Goal: Task Accomplishment & Management: Use online tool/utility

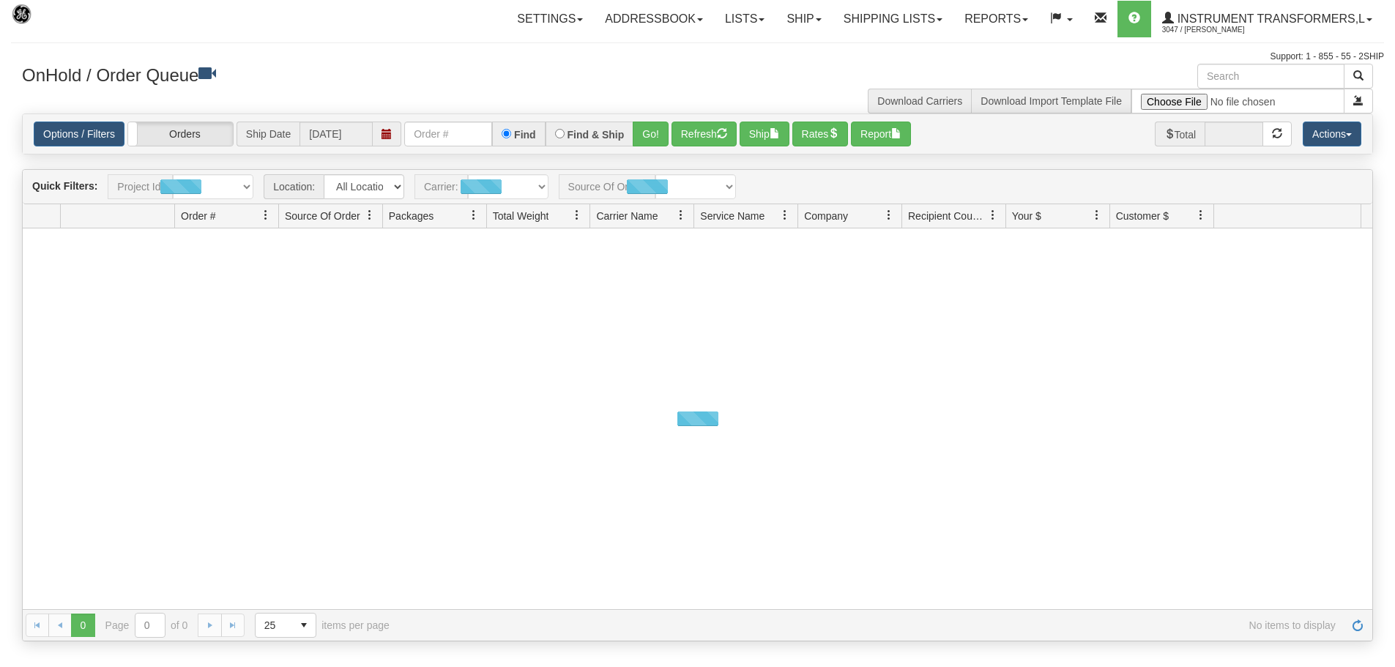
click at [817, 24] on link "Ship" at bounding box center [804, 19] width 56 height 37
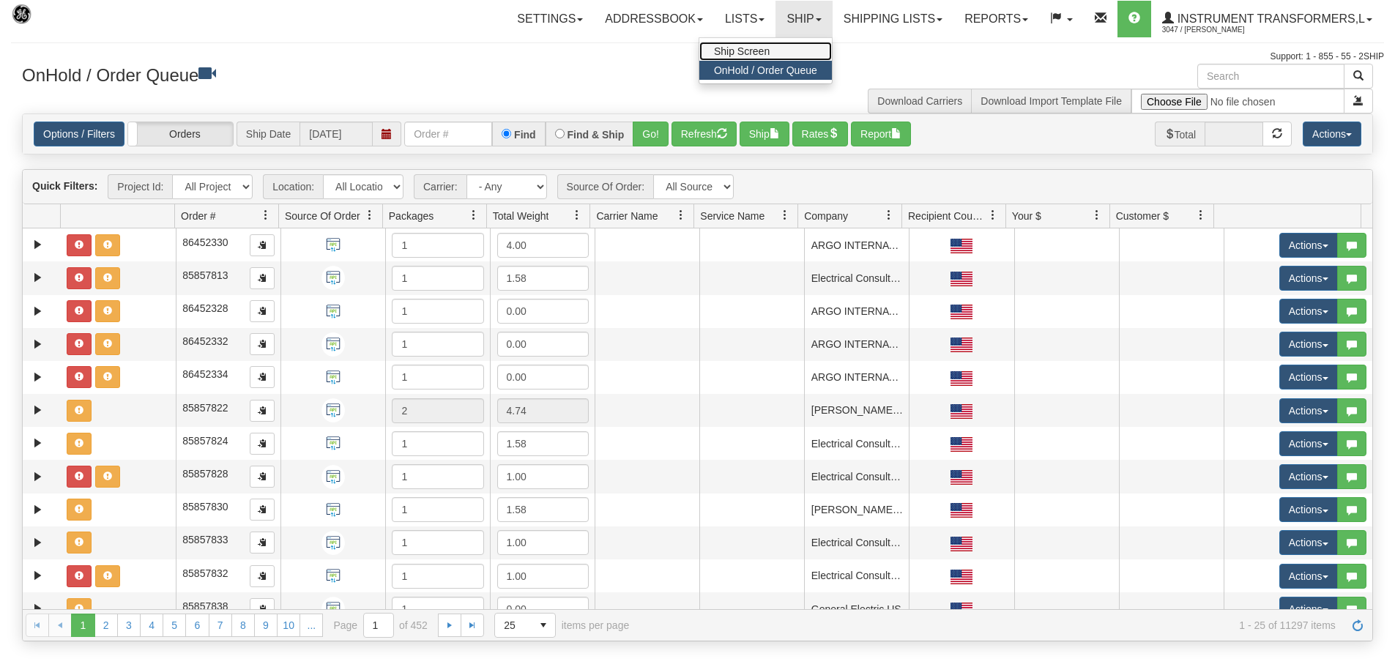
click at [780, 53] on link "Ship Screen" at bounding box center [765, 51] width 133 height 19
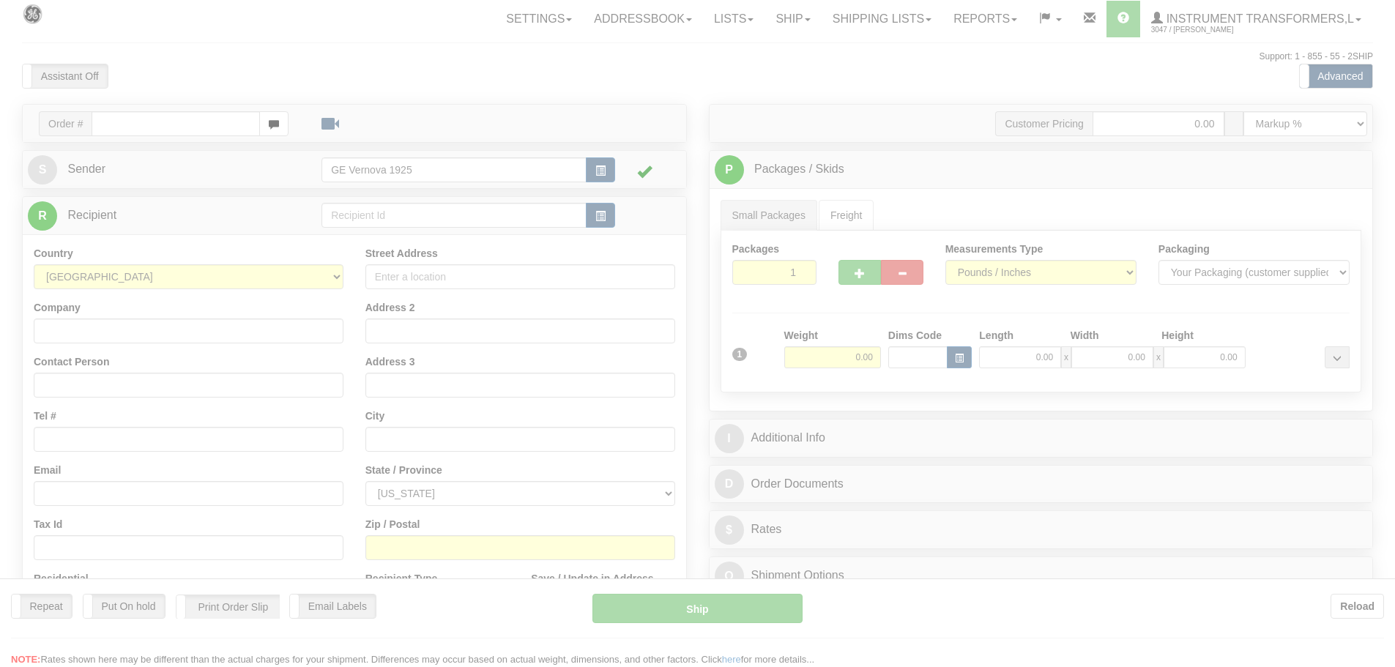
click at [123, 111] on div at bounding box center [697, 333] width 1395 height 667
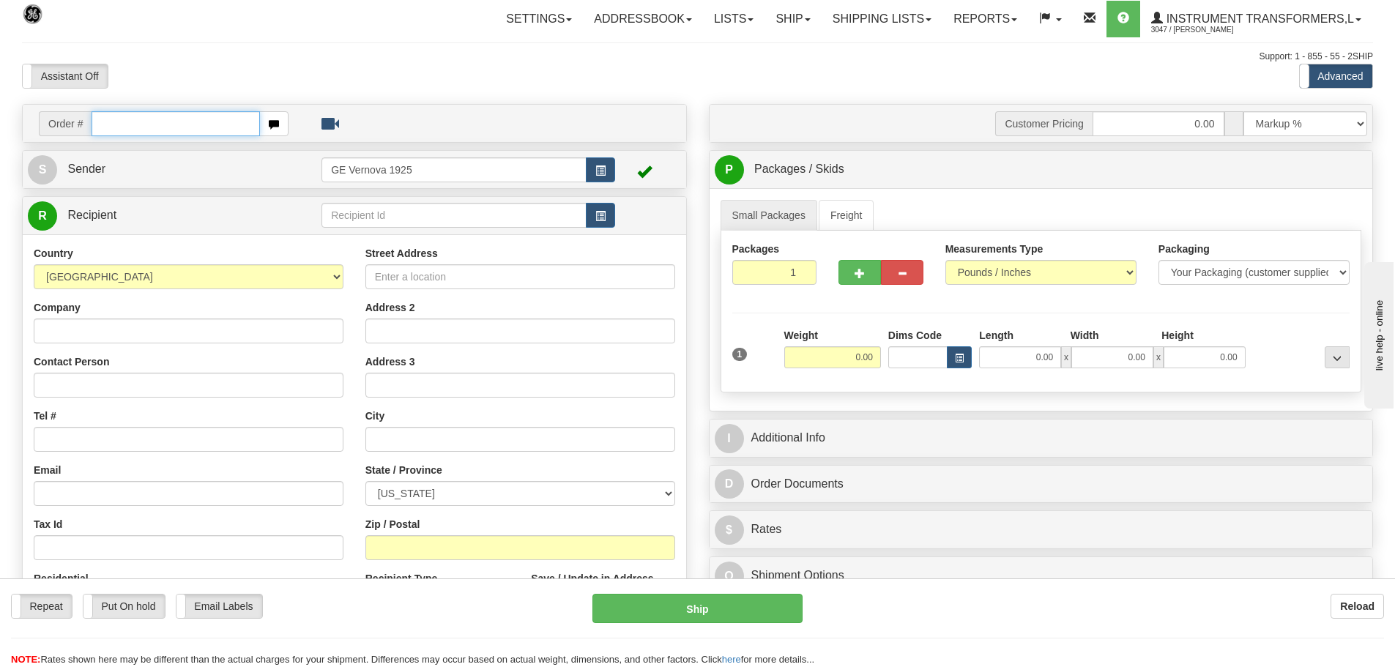
click at [105, 124] on input "text" at bounding box center [176, 123] width 168 height 25
type input "86700836"
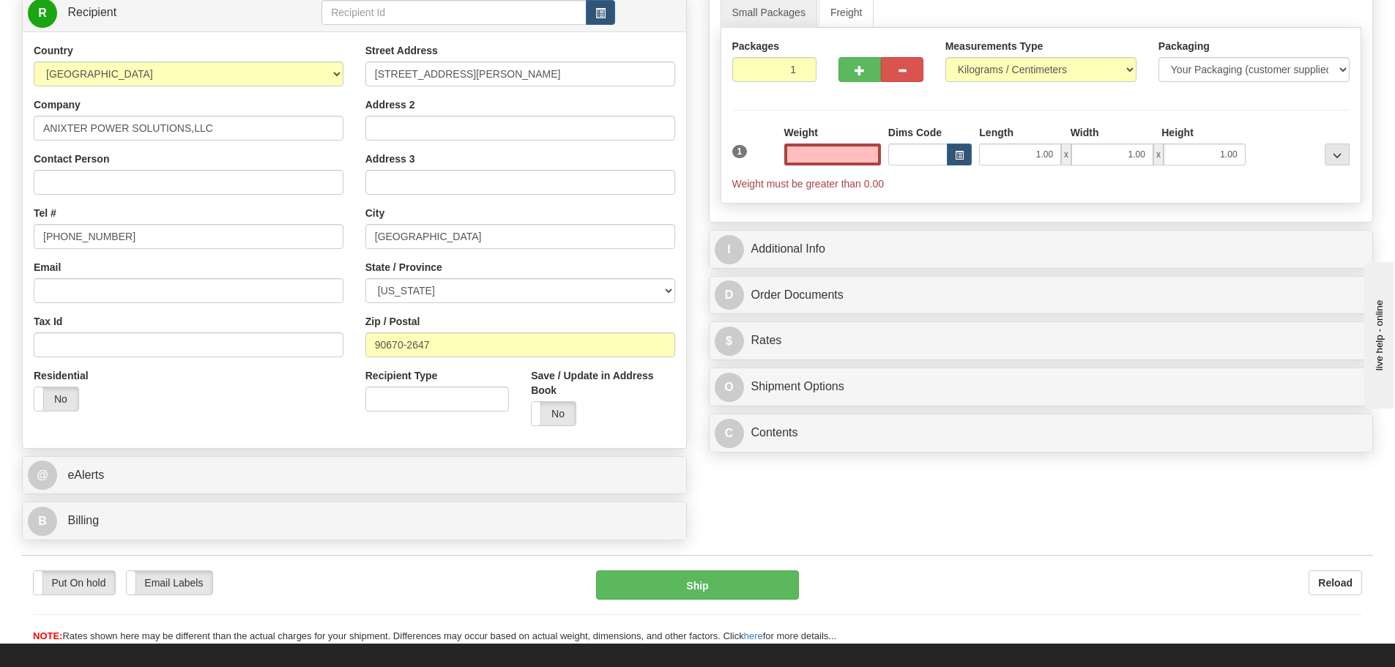
scroll to position [366, 0]
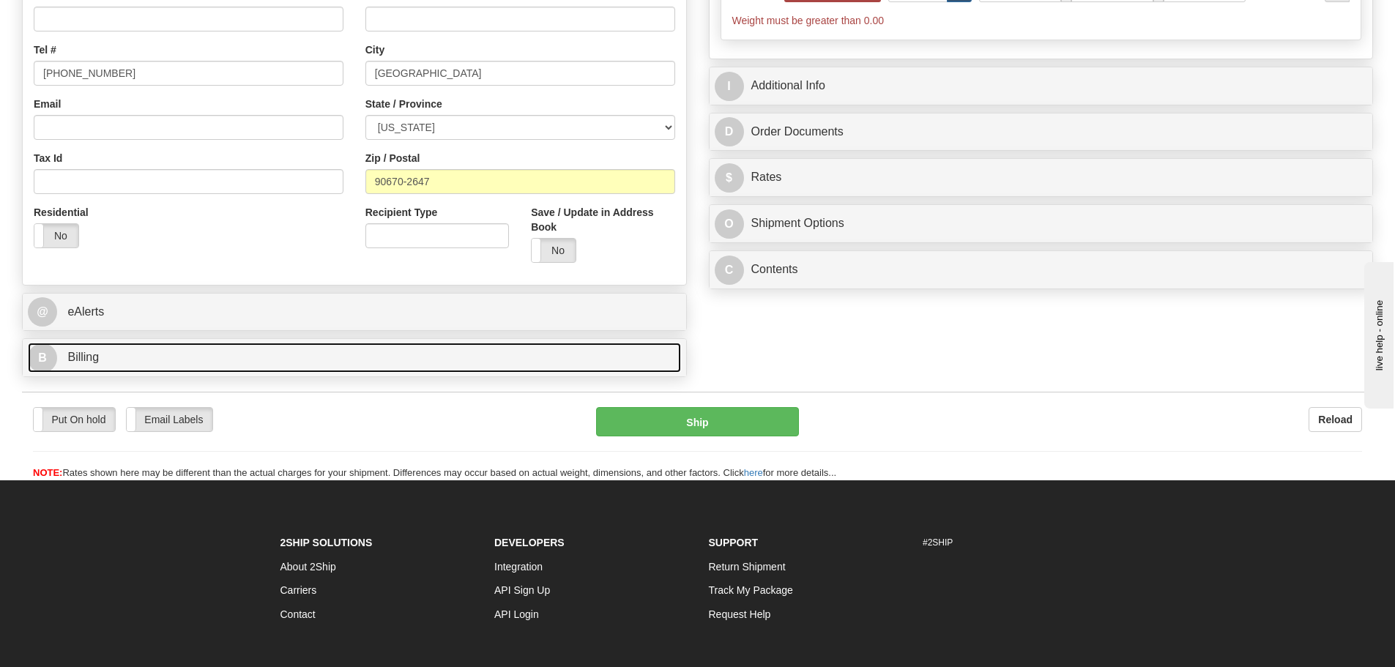
type input "0.00"
click at [207, 360] on link "B Billing" at bounding box center [354, 358] width 653 height 30
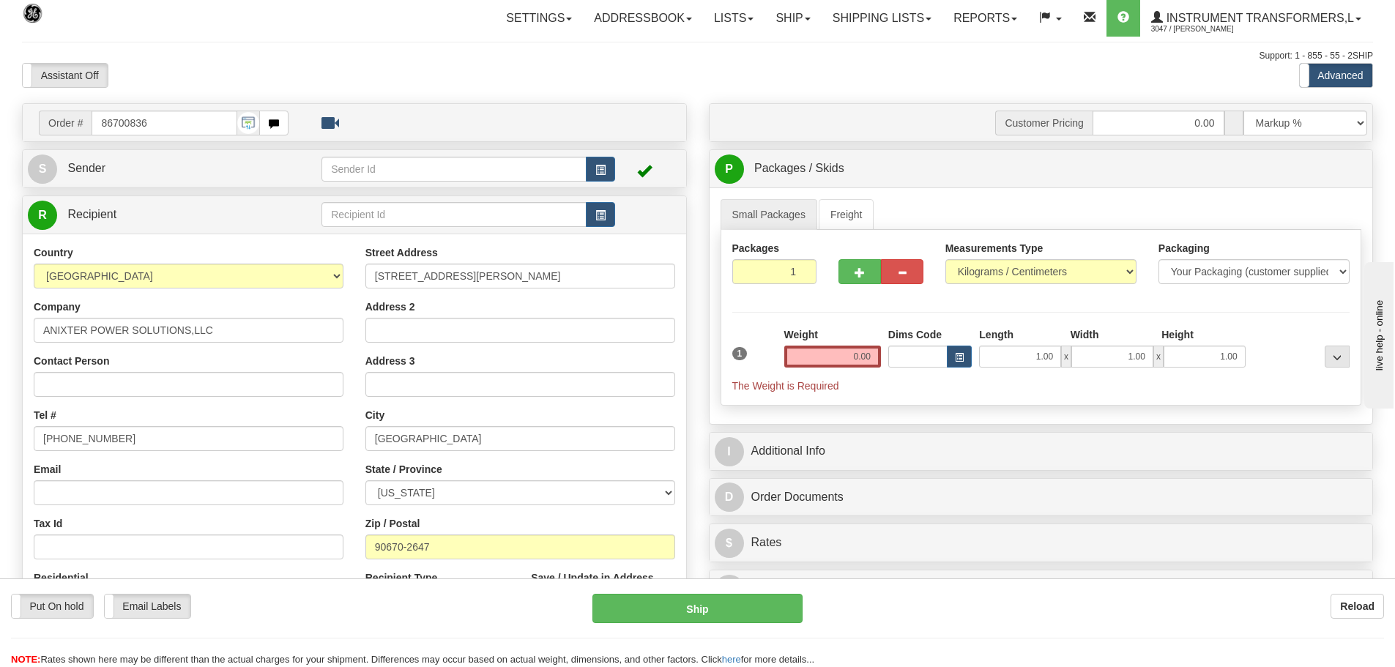
scroll to position [0, 0]
drag, startPoint x: 1135, startPoint y: 270, endPoint x: 1079, endPoint y: 280, distance: 57.3
click at [1135, 270] on select "Pounds / Inches Kilograms / Centimeters" at bounding box center [1041, 272] width 191 height 25
select select "0"
click at [946, 260] on select "Pounds / Inches Kilograms / Centimeters" at bounding box center [1041, 272] width 191 height 25
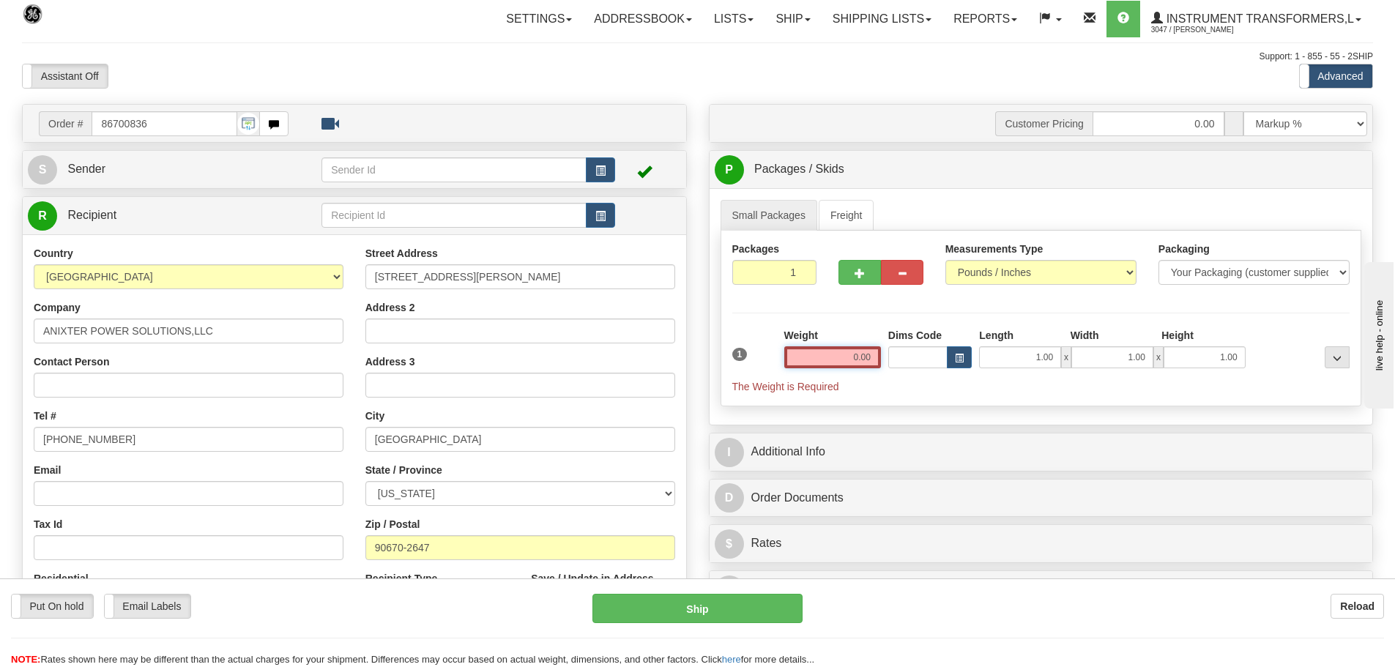
click at [877, 355] on input "0.00" at bounding box center [832, 357] width 97 height 22
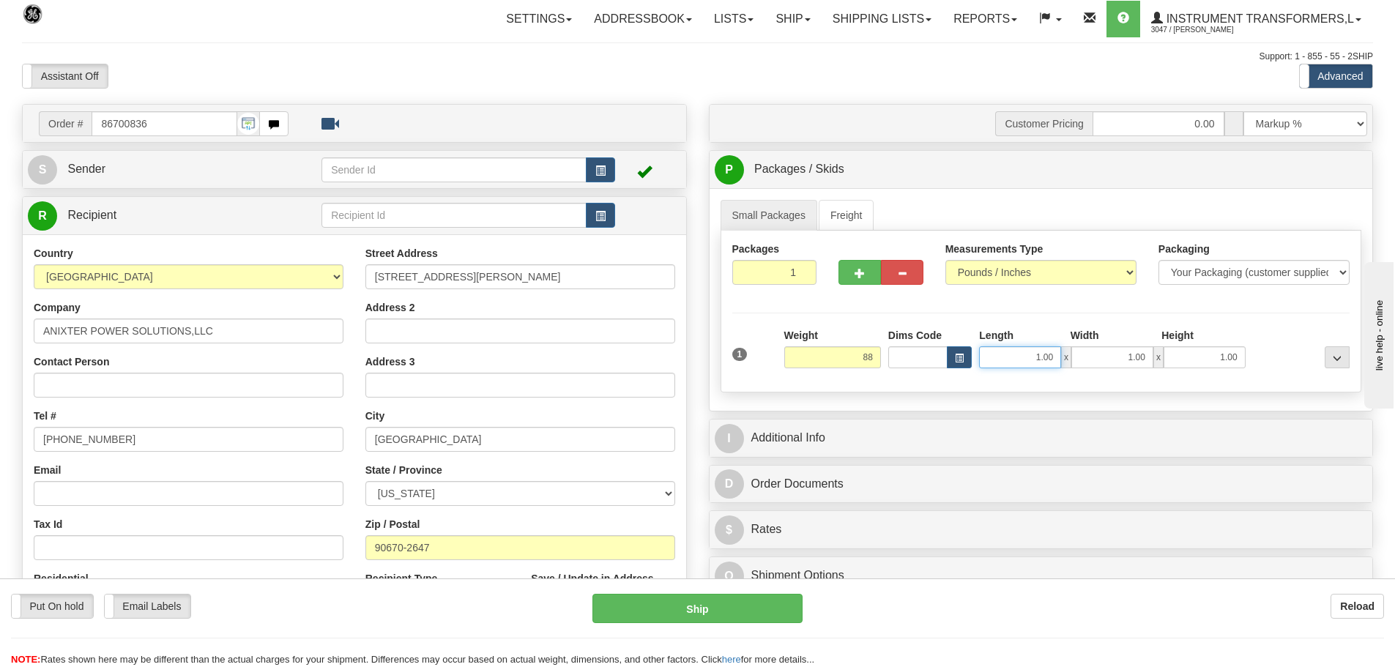
type input "88.00"
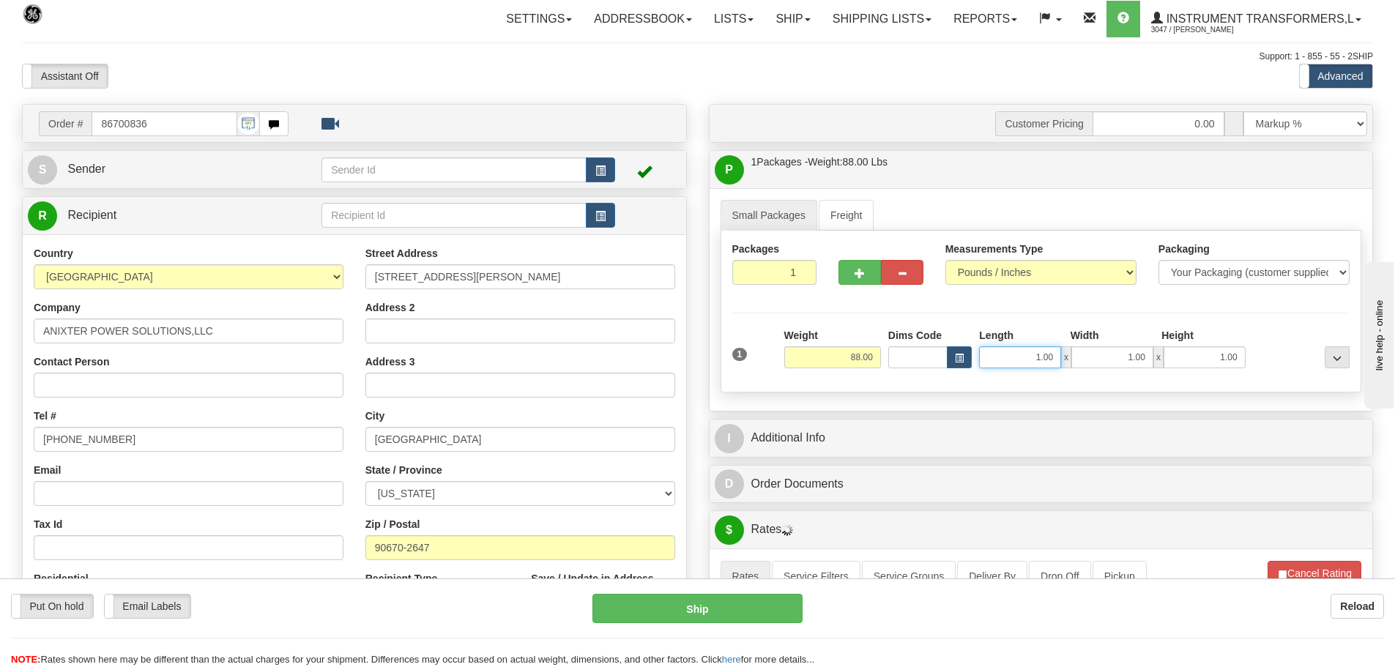
click at [1058, 357] on input "1.00" at bounding box center [1020, 357] width 82 height 22
type input "1"
type input "34.00"
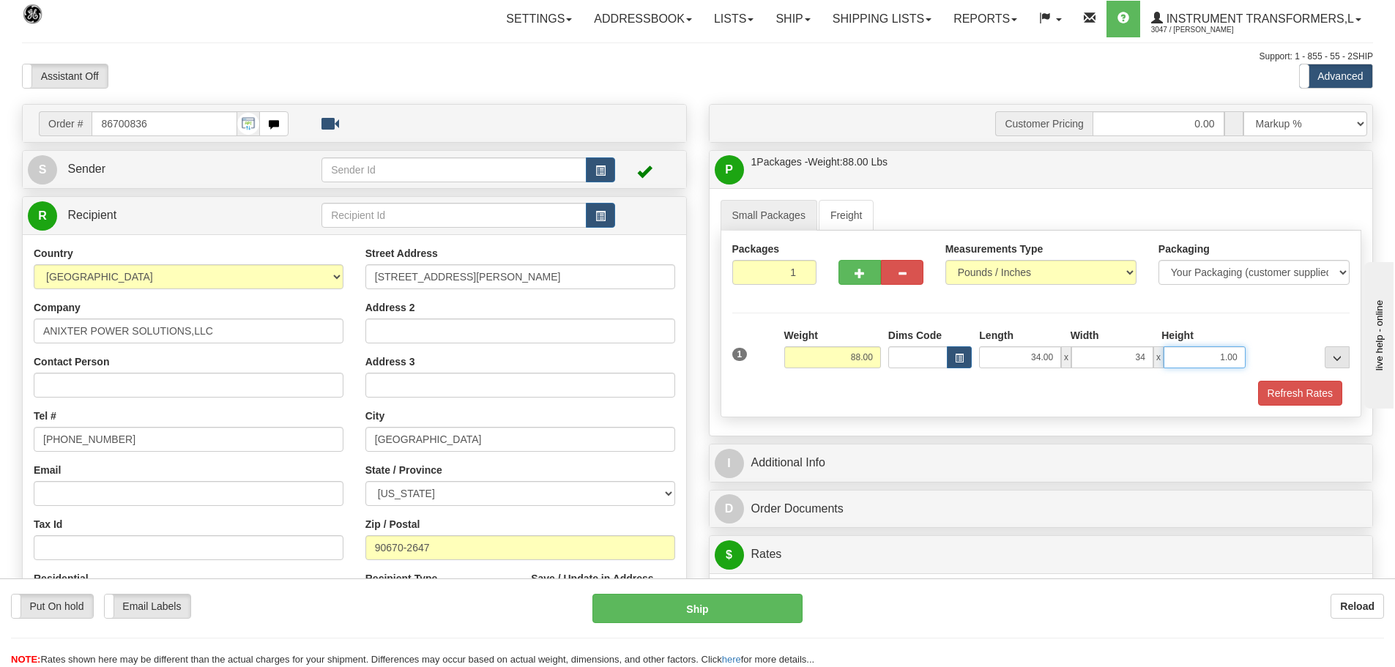
type input "34.00"
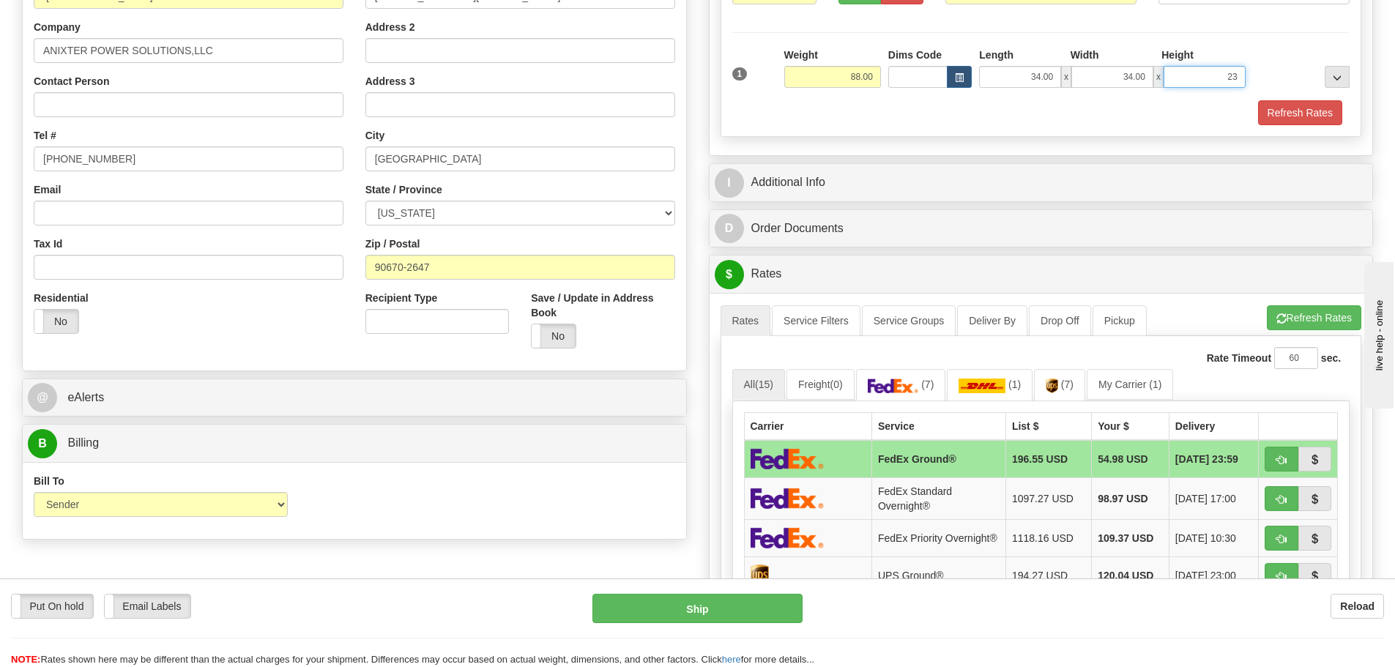
scroll to position [293, 0]
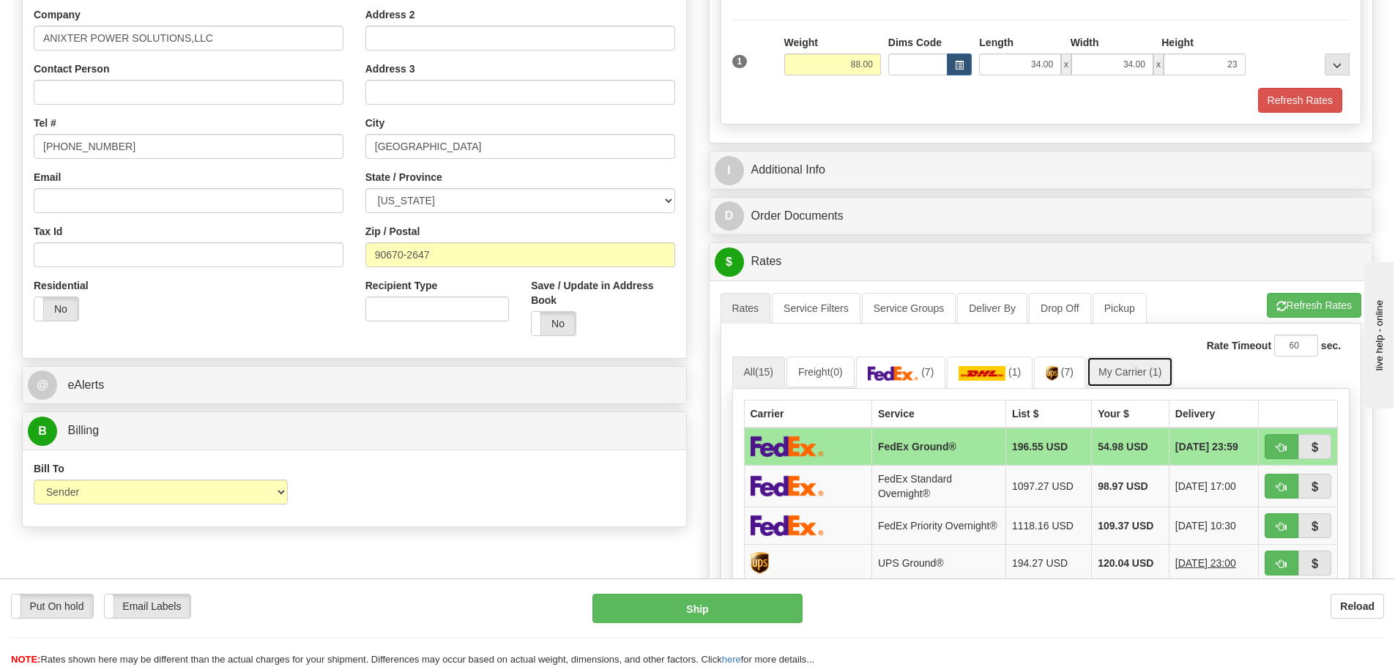
type input "23.00"
click at [1137, 374] on link "My Carrier (1)" at bounding box center [1130, 372] width 86 height 31
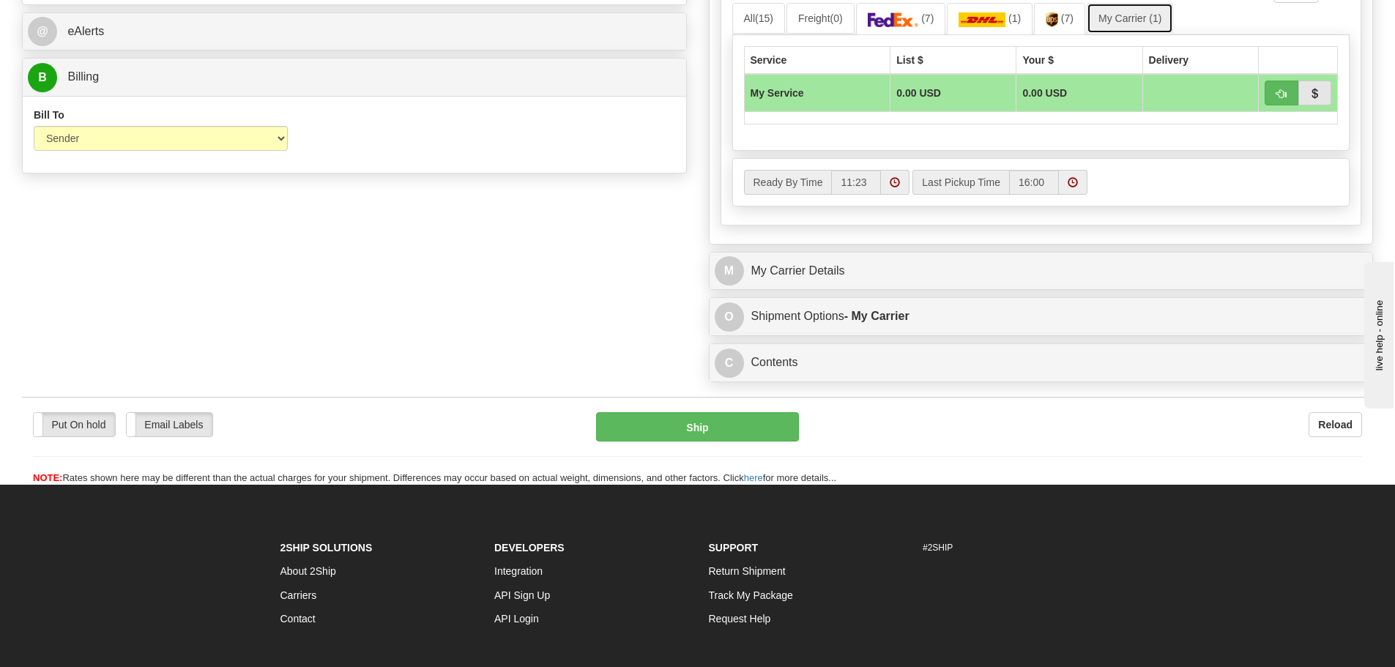
scroll to position [659, 0]
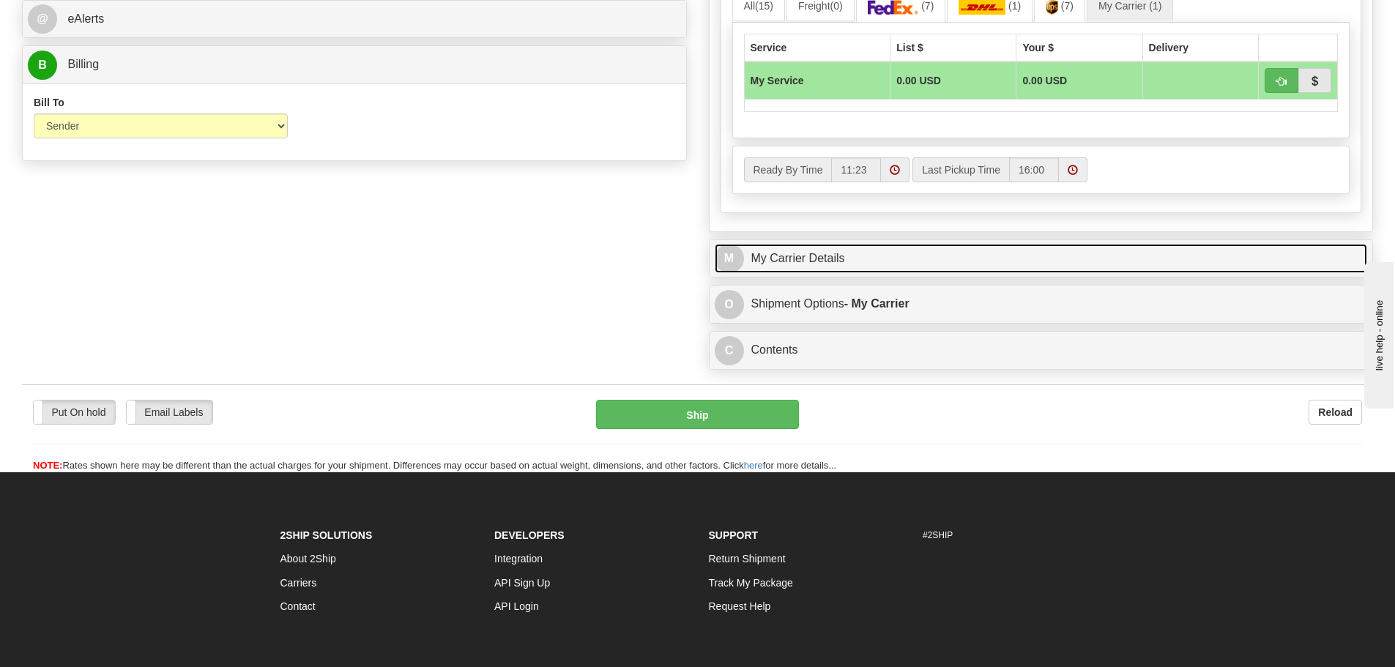
click at [886, 263] on link "M My Carrier Details" at bounding box center [1041, 259] width 653 height 30
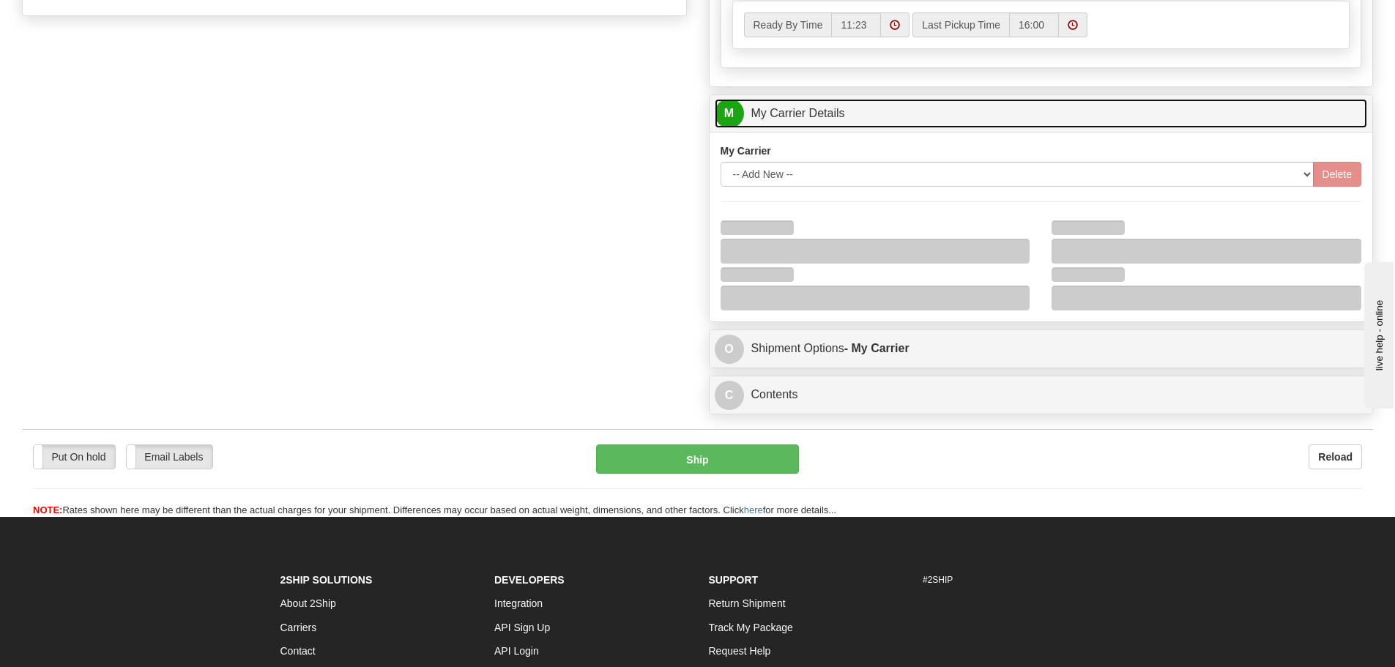
scroll to position [806, 0]
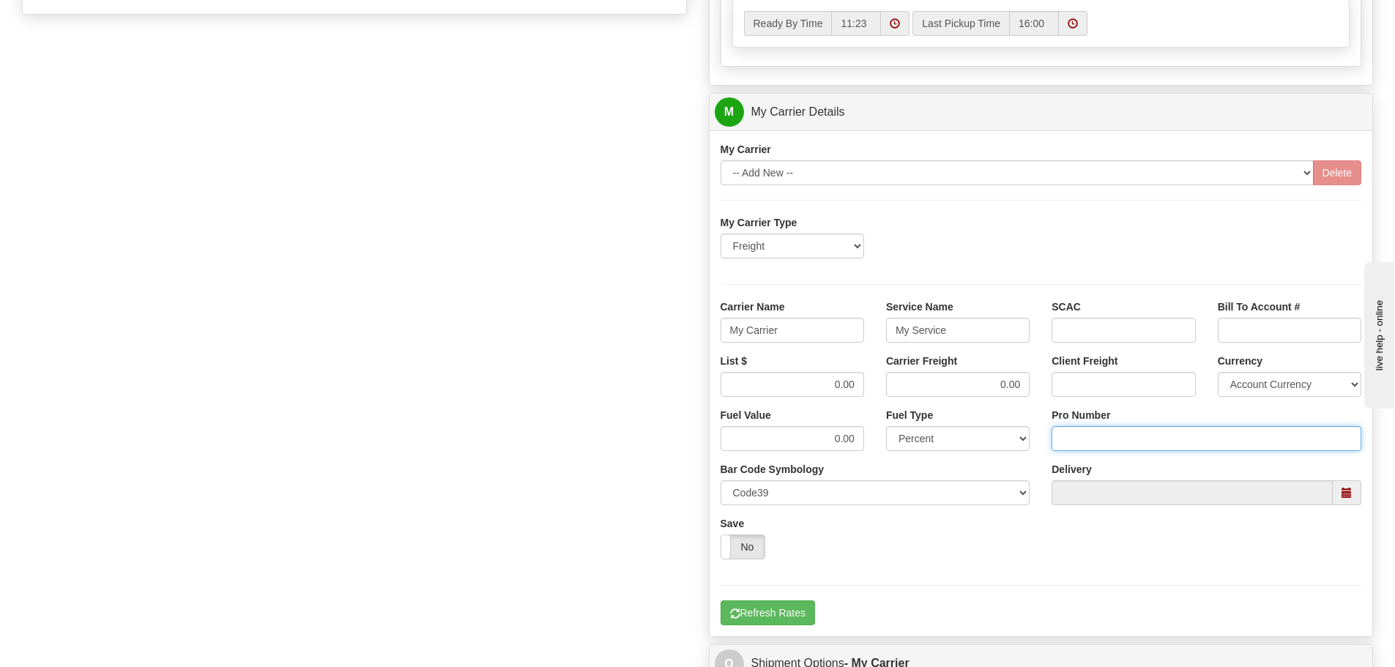
click at [1091, 439] on input "Pro Number" at bounding box center [1207, 438] width 310 height 25
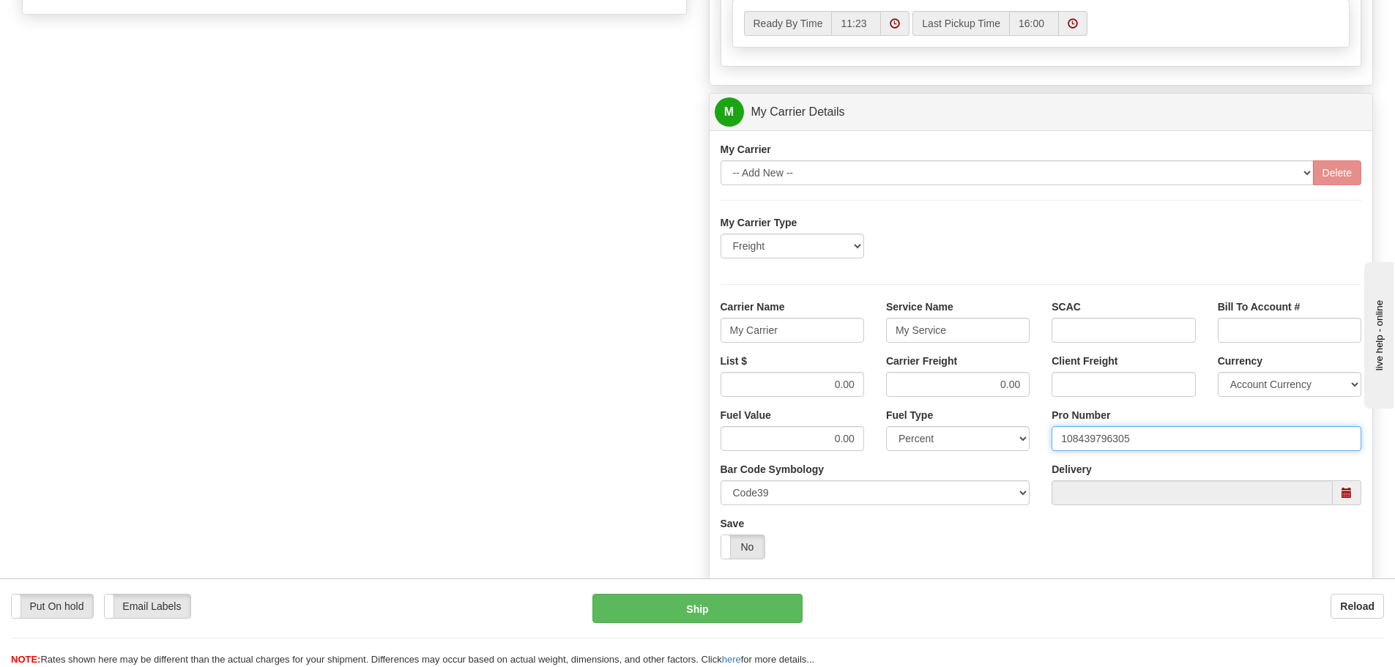
type input "108439796305"
click button "Delete" at bounding box center [0, 0] width 0 height 0
click at [795, 333] on input "My Carrier" at bounding box center [793, 330] width 144 height 25
type input "M"
type input "SAIA"
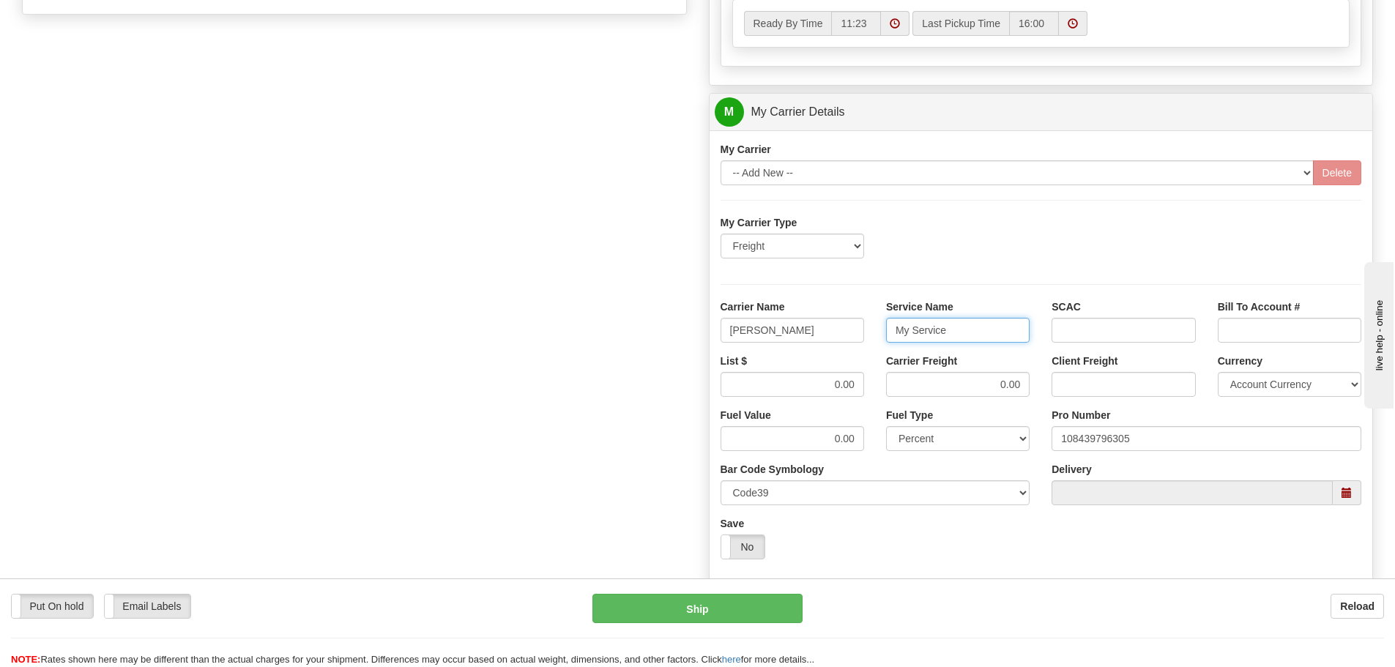
click at [959, 331] on input "My Service" at bounding box center [958, 330] width 144 height 25
type input "M"
type input "LTL"
click at [857, 385] on input "0.00" at bounding box center [793, 384] width 144 height 25
type input "0"
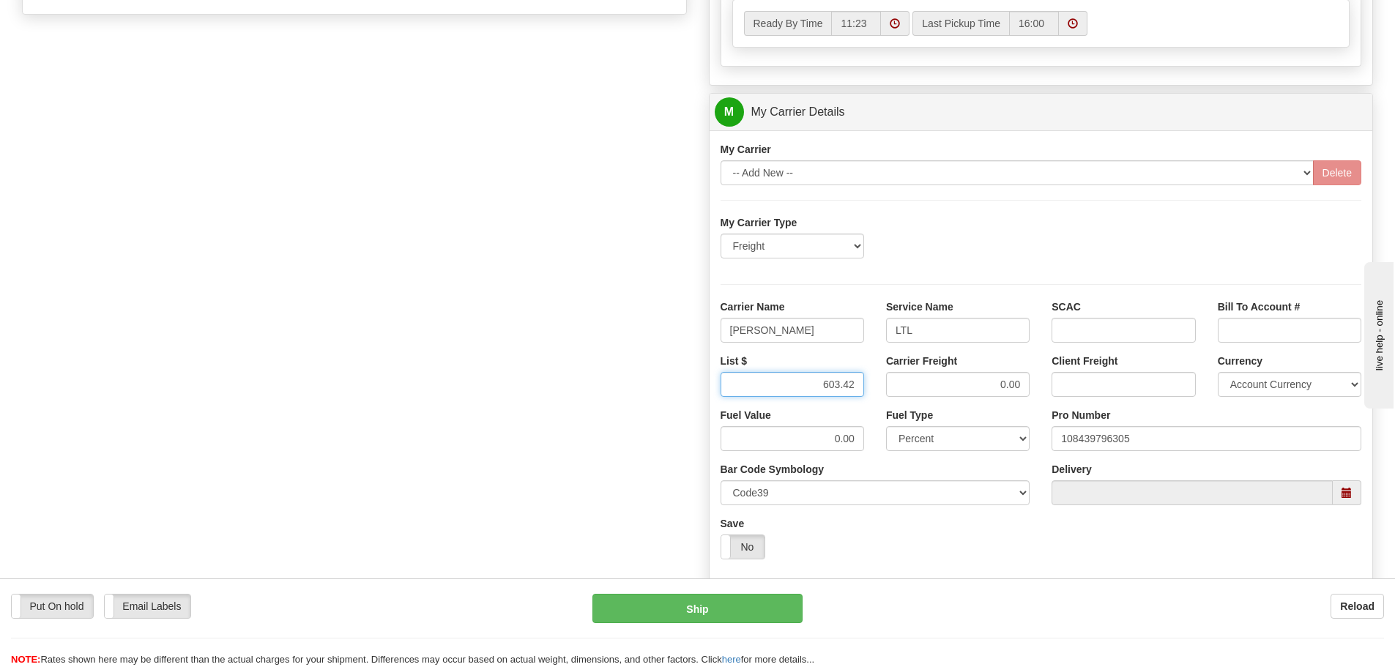
type input "603.42"
click at [1021, 385] on input "0.00" at bounding box center [958, 384] width 144 height 25
type input "0"
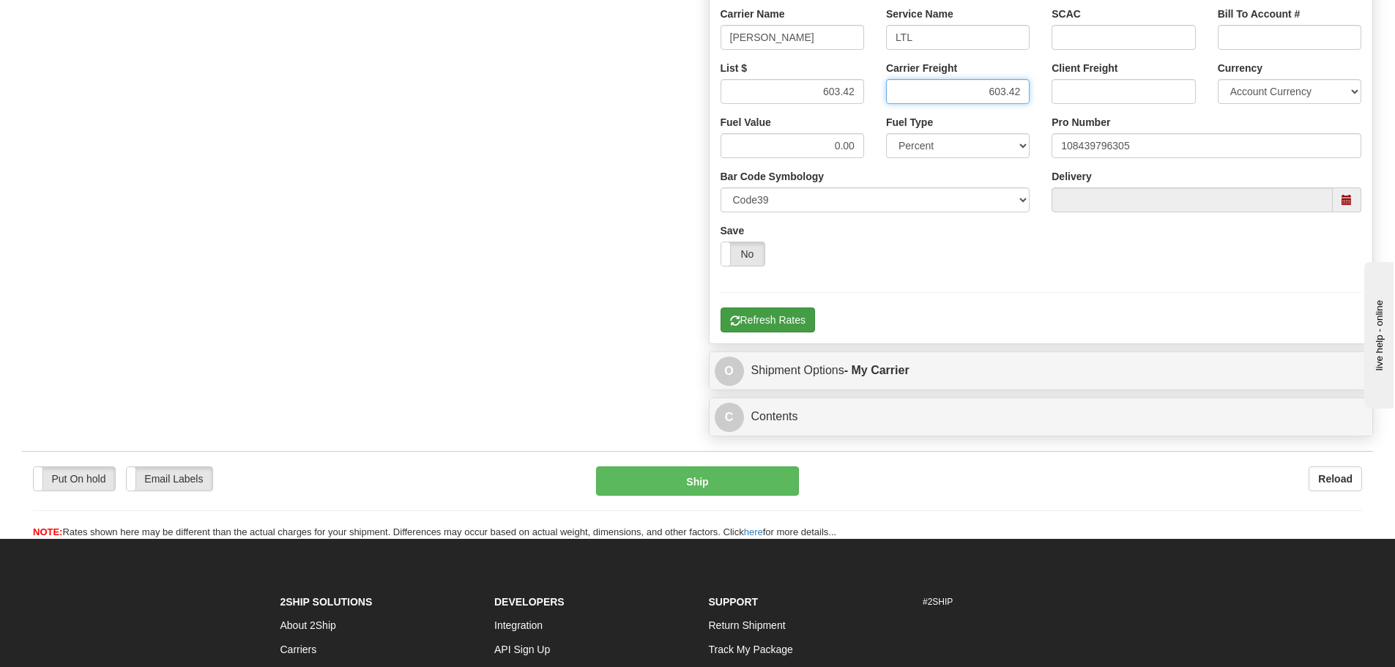
type input "603.42"
click at [768, 324] on button "Refresh Rates" at bounding box center [768, 320] width 94 height 25
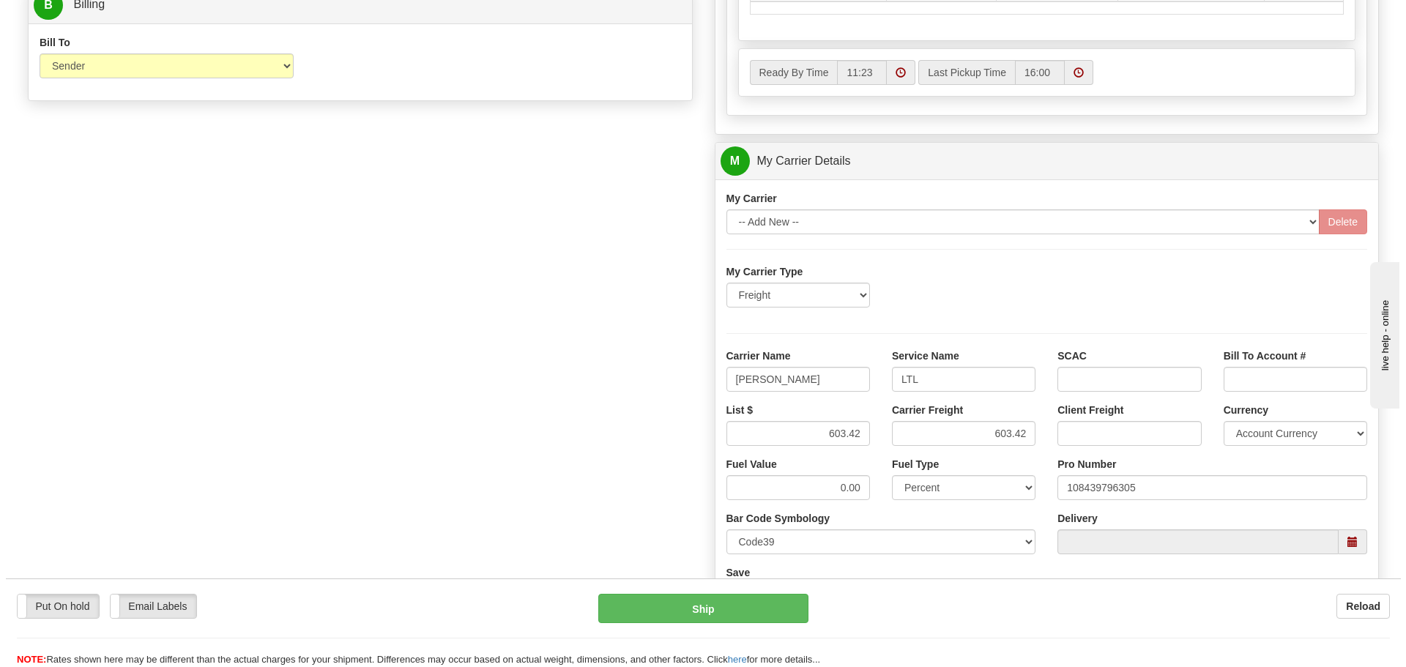
scroll to position [695, 0]
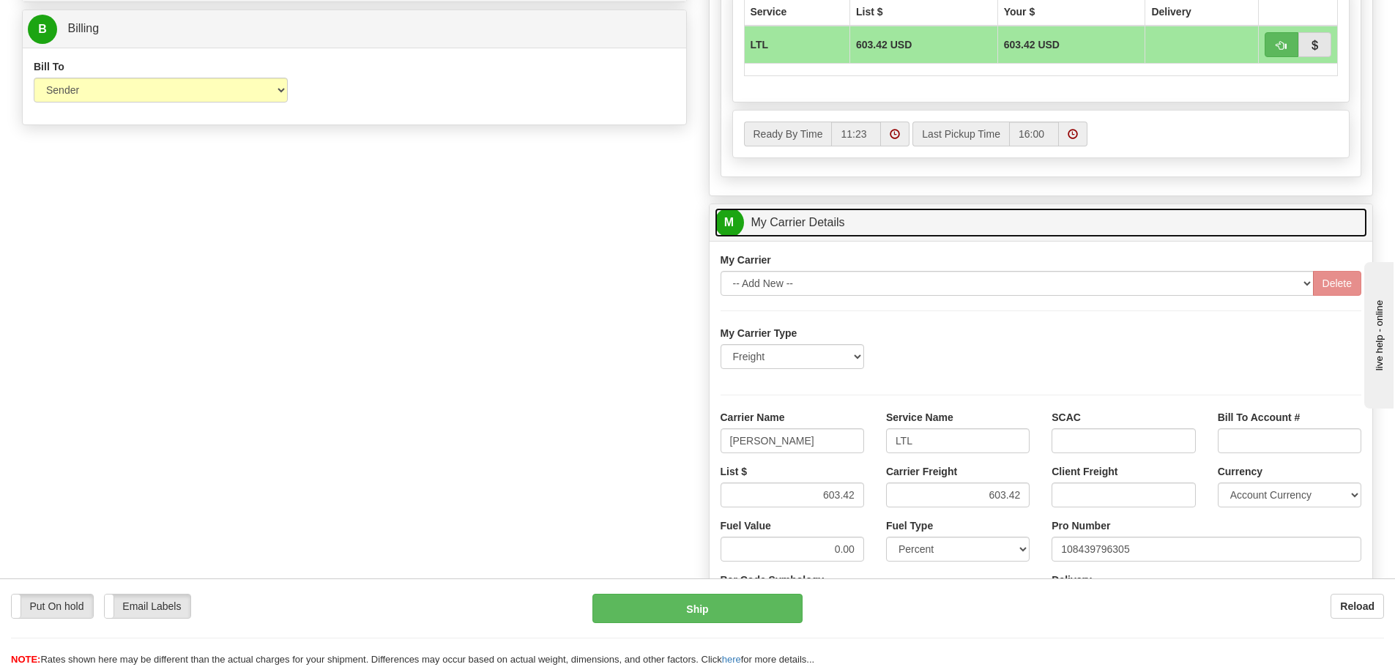
click at [943, 231] on link "M My Carrier Details" at bounding box center [1041, 223] width 653 height 30
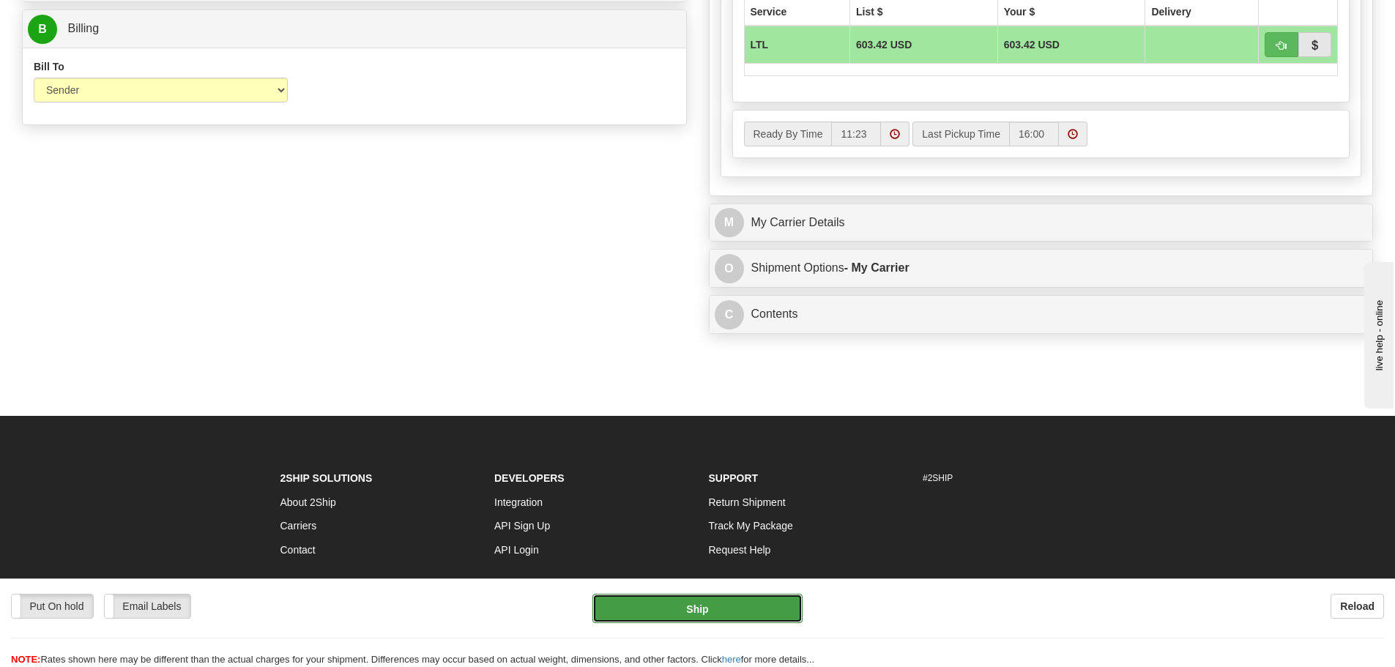
click at [689, 609] on button "Ship" at bounding box center [698, 608] width 210 height 29
type input "00"
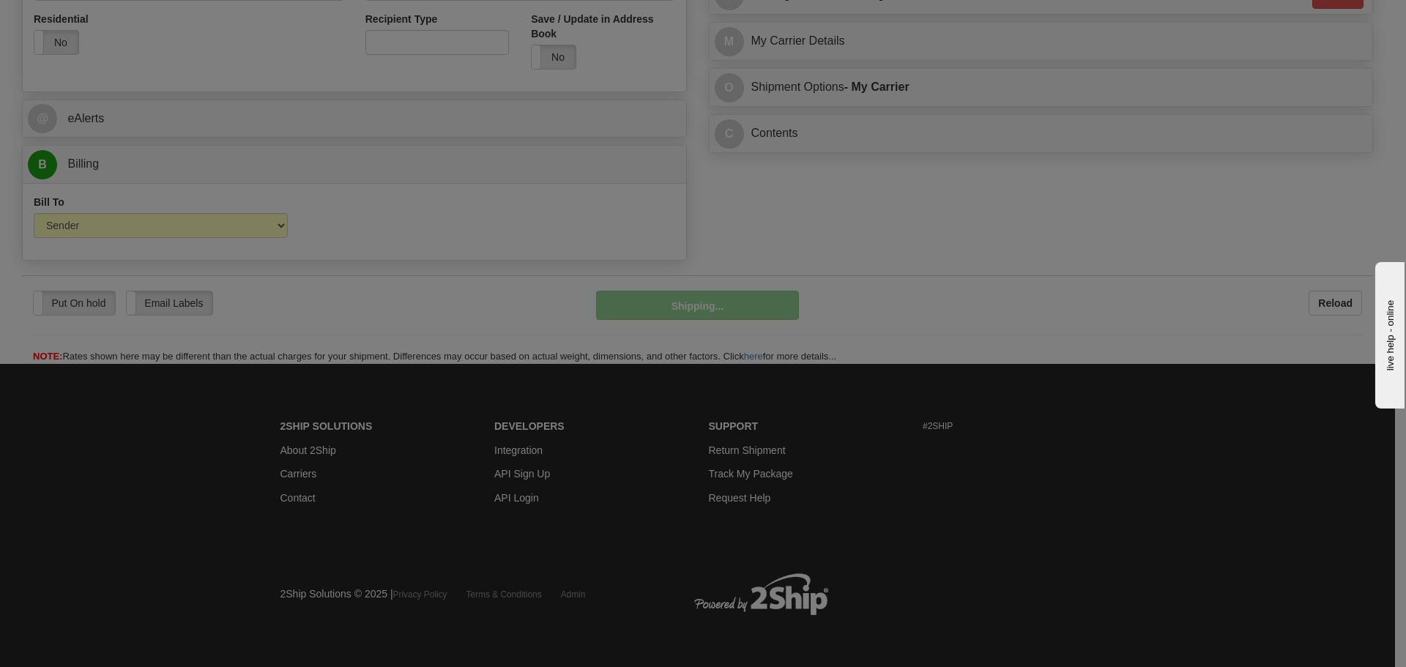
scroll to position [560, 0]
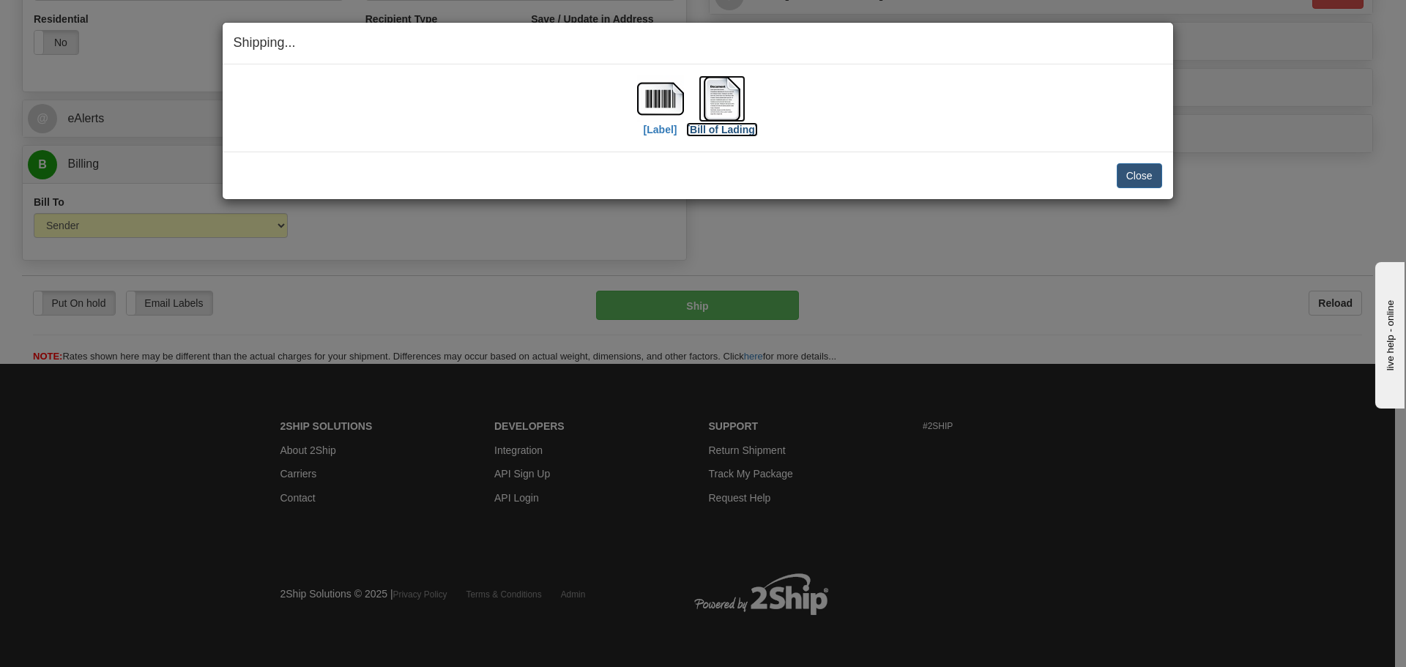
click at [711, 92] on img at bounding box center [722, 98] width 47 height 47
click at [1128, 169] on button "Close" at bounding box center [1139, 175] width 45 height 25
